Goal: Information Seeking & Learning: Understand process/instructions

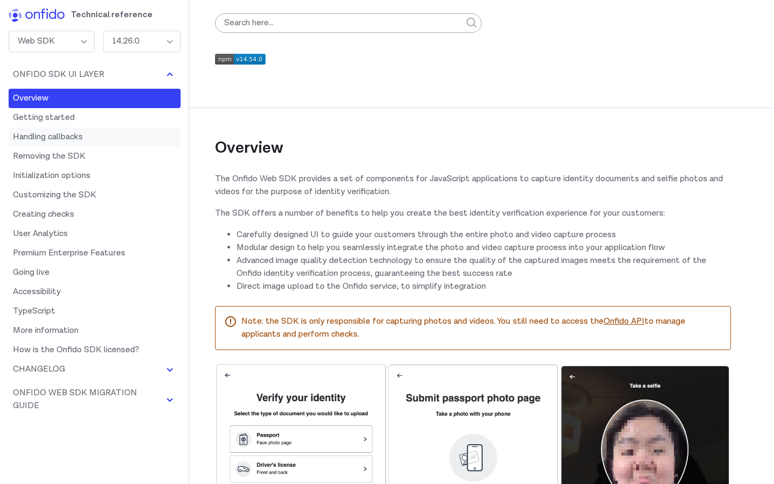
click at [99, 141] on link "Handling callbacks" at bounding box center [95, 136] width 172 height 19
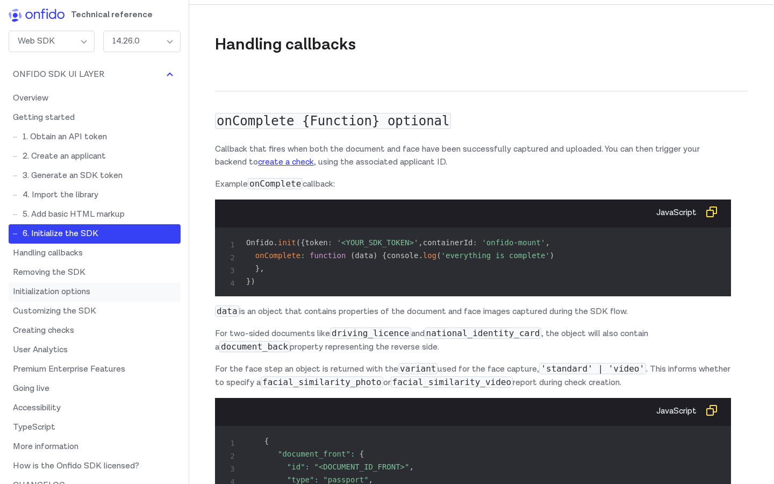
click at [49, 289] on link "Initialization options" at bounding box center [95, 291] width 172 height 19
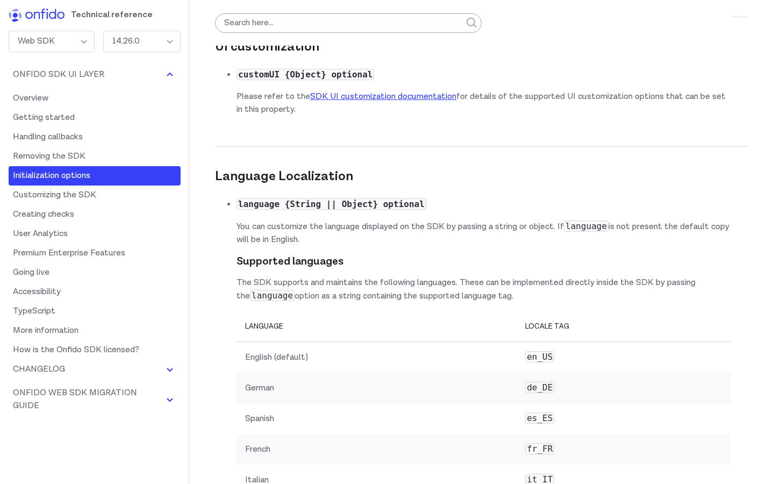
scroll to position [7239, 0]
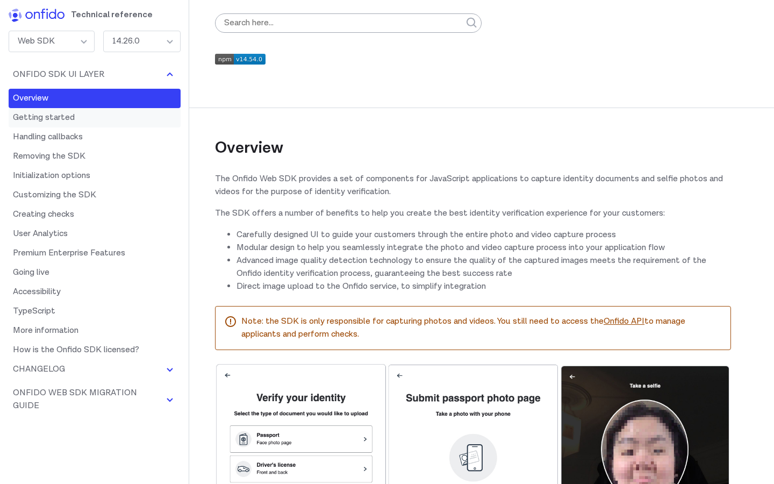
click at [102, 120] on link "Getting started" at bounding box center [95, 117] width 172 height 19
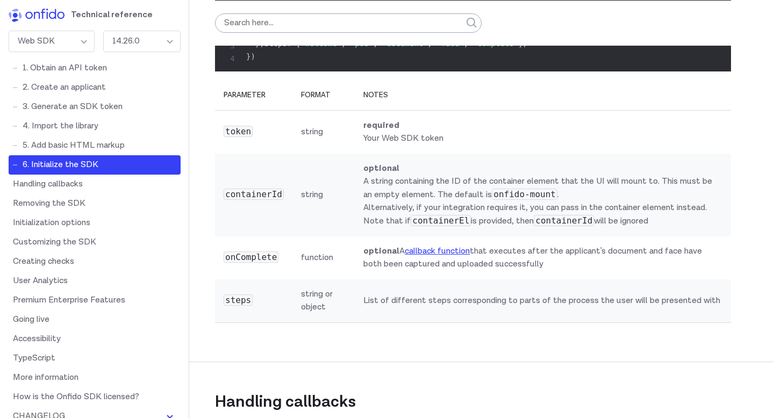
scroll to position [3526, 0]
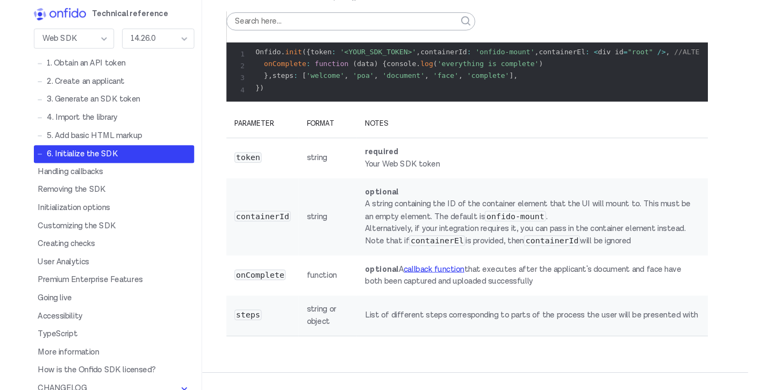
scroll to position [3585, 0]
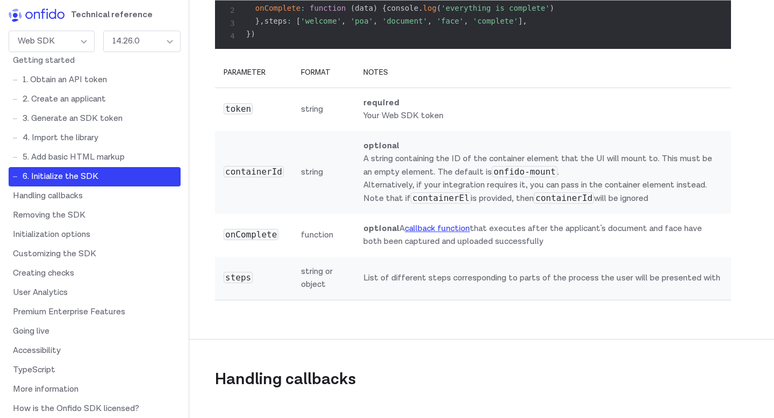
scroll to position [3587, 0]
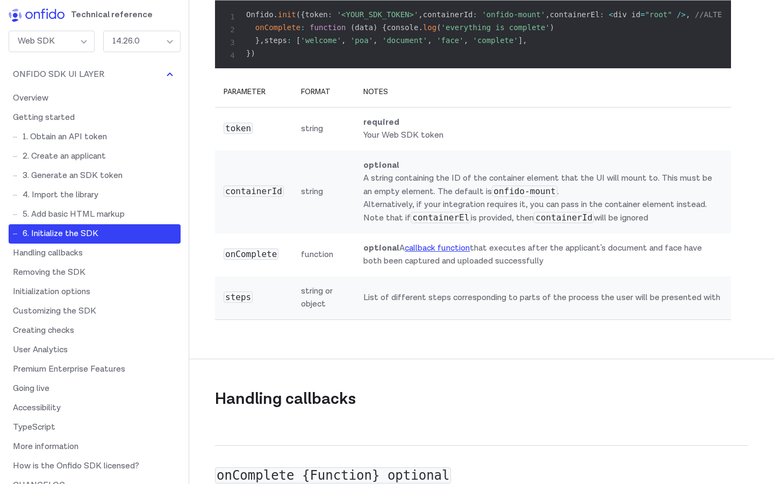
scroll to position [3554, 0]
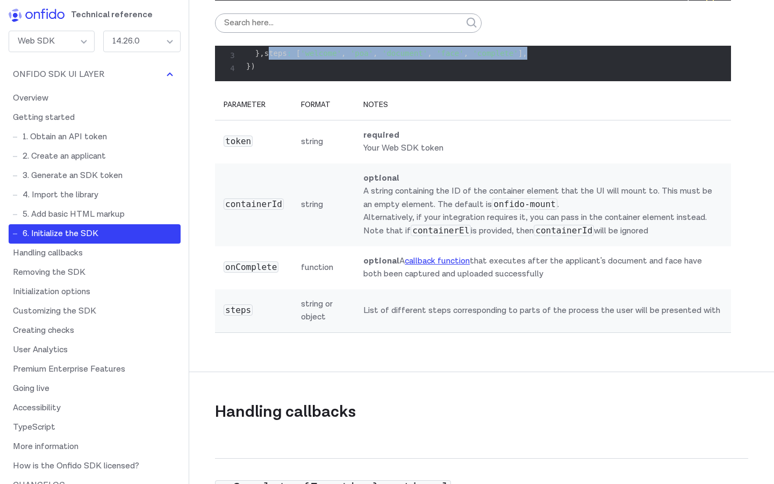
drag, startPoint x: 554, startPoint y: 225, endPoint x: 237, endPoint y: 224, distance: 316.7
click at [237, 73] on pre "Onfido . init ( { token : '<YOUR_SDK_TOKEN>' , containerId : 'onfido-mount' , c…" at bounding box center [473, 47] width 499 height 52
copy code "steps : [ 'welcome' , 'poa' , 'document' , 'face' , 'complete' ] ,"
